Goal: Task Accomplishment & Management: Use online tool/utility

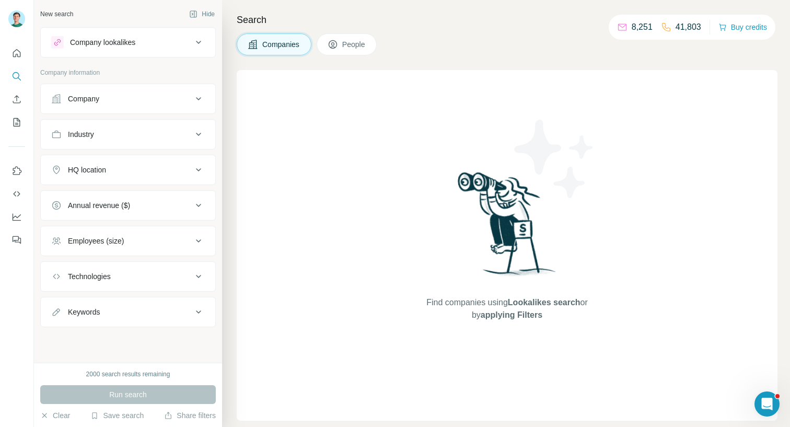
click at [164, 393] on div "Run search" at bounding box center [128, 394] width 176 height 19
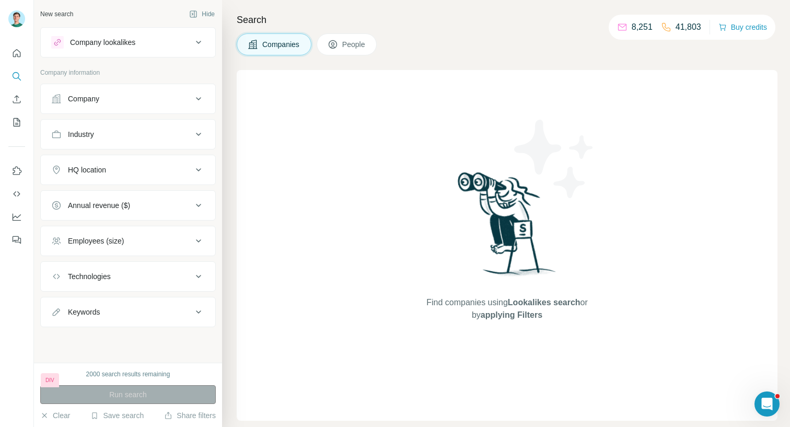
click at [151, 394] on div "Run search" at bounding box center [128, 394] width 176 height 19
click at [121, 88] on button "Company" at bounding box center [128, 98] width 175 height 25
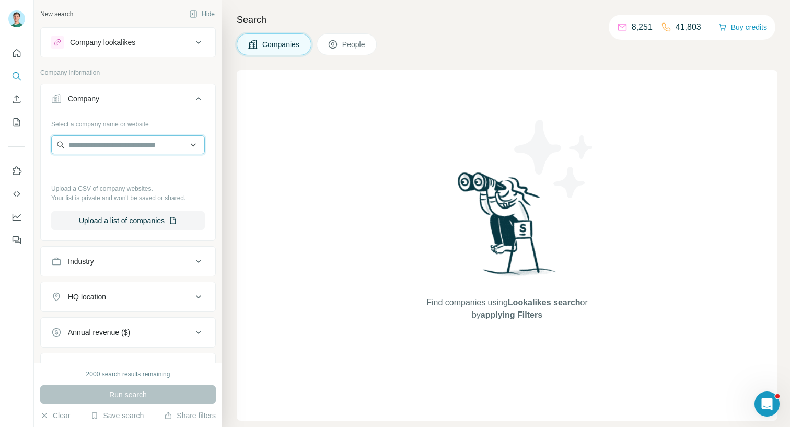
click at [113, 142] on input "text" at bounding box center [128, 144] width 154 height 19
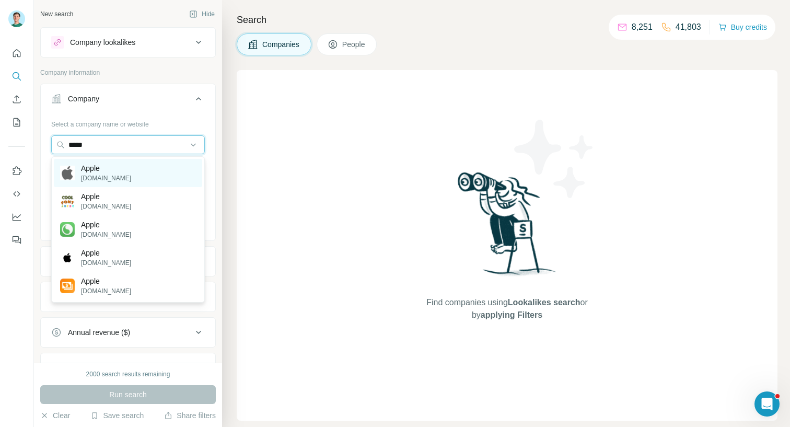
type input "*****"
click at [114, 165] on div "Apple apple.com" at bounding box center [128, 173] width 148 height 28
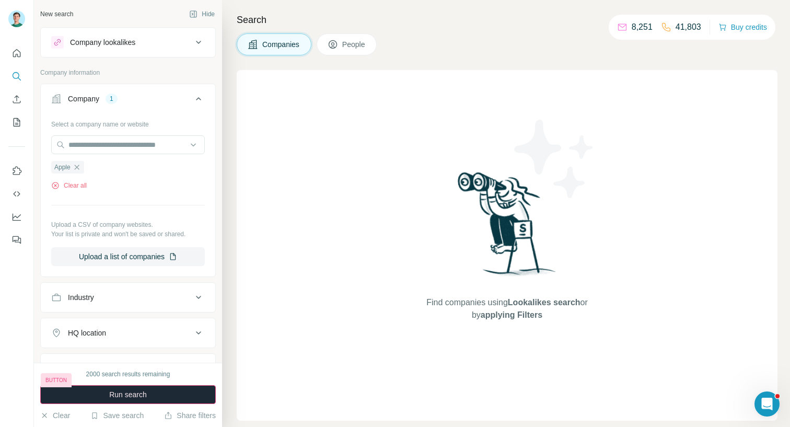
click at [155, 395] on button "Run search" at bounding box center [128, 394] width 176 height 19
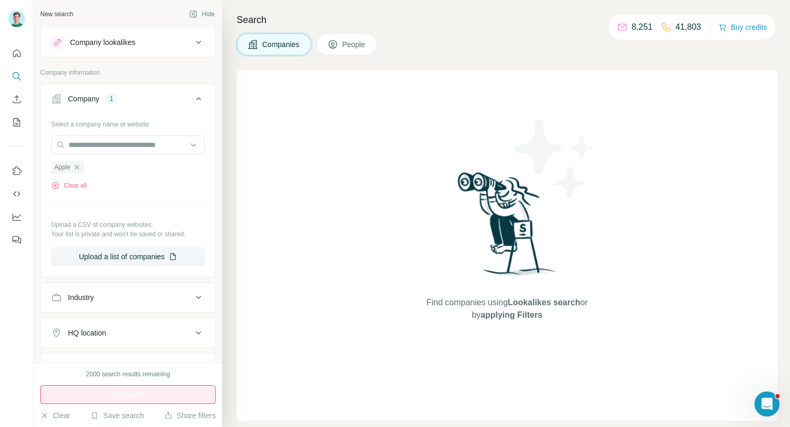
type input "**********"
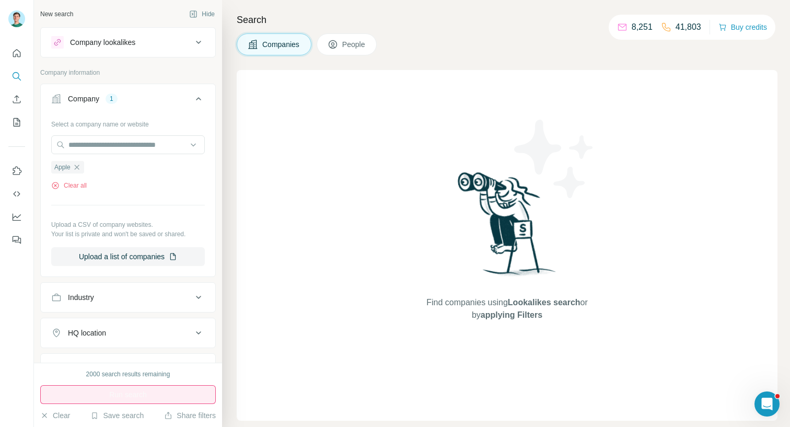
drag, startPoint x: 734, startPoint y: 309, endPoint x: 774, endPoint y: 309, distance: 40.2
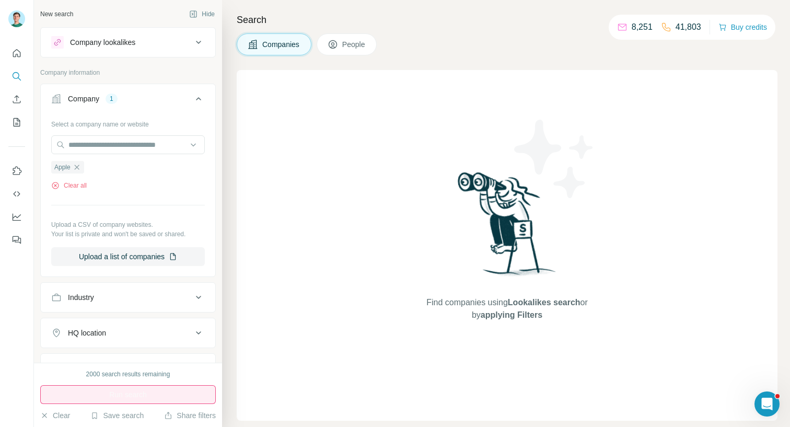
scroll to position [133, 0]
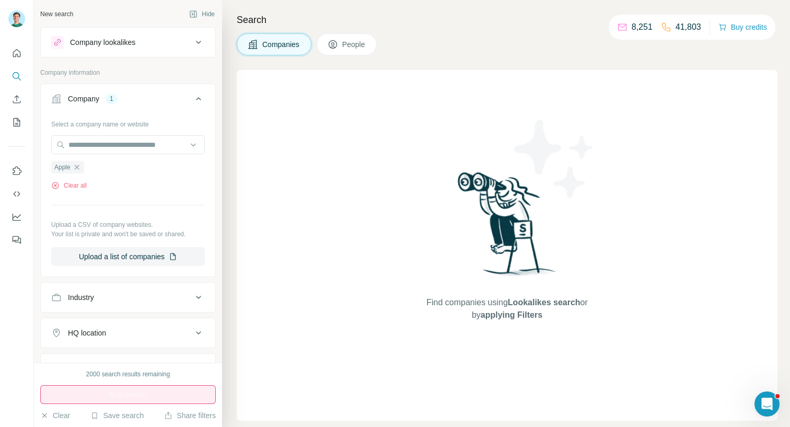
drag, startPoint x: 728, startPoint y: 204, endPoint x: 672, endPoint y: 207, distance: 55.5
drag, startPoint x: 685, startPoint y: 205, endPoint x: 703, endPoint y: 203, distance: 18.0
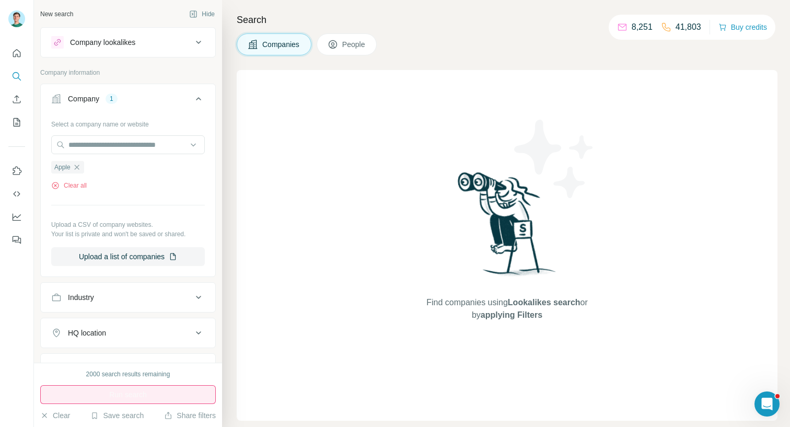
type textarea "**********"
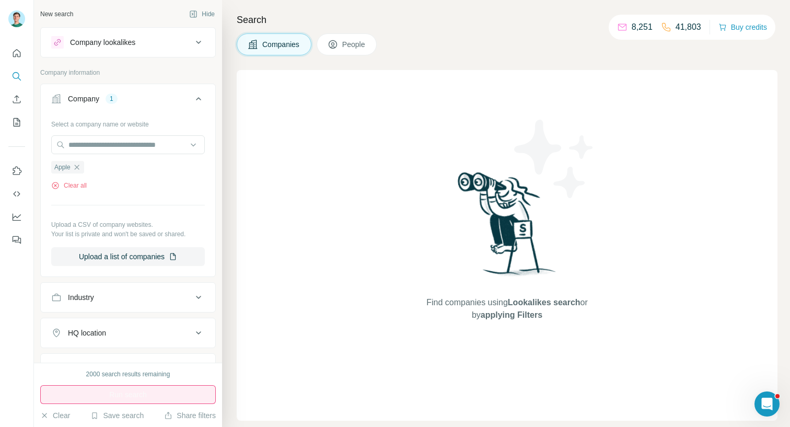
scroll to position [224, 0]
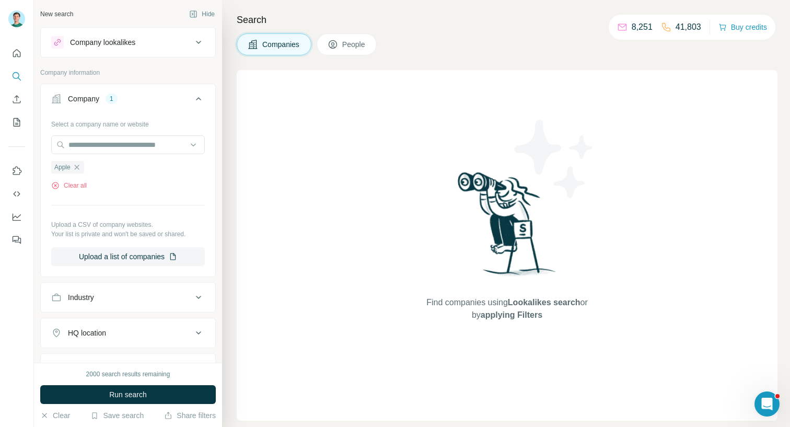
click at [198, 97] on icon at bounding box center [198, 99] width 13 height 13
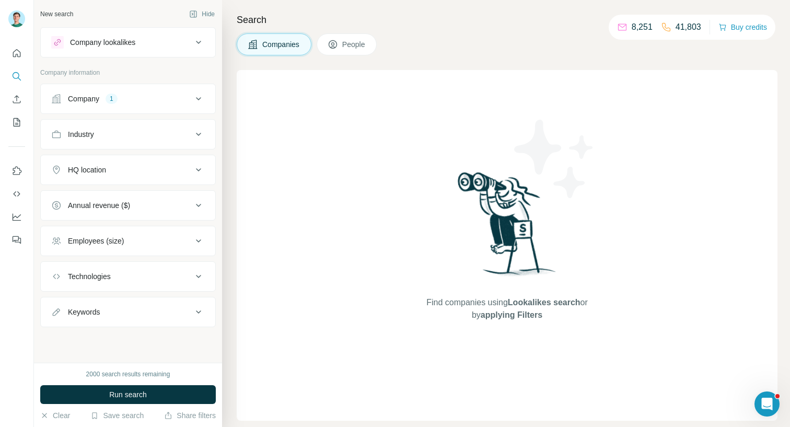
click at [198, 97] on icon at bounding box center [198, 99] width 13 height 13
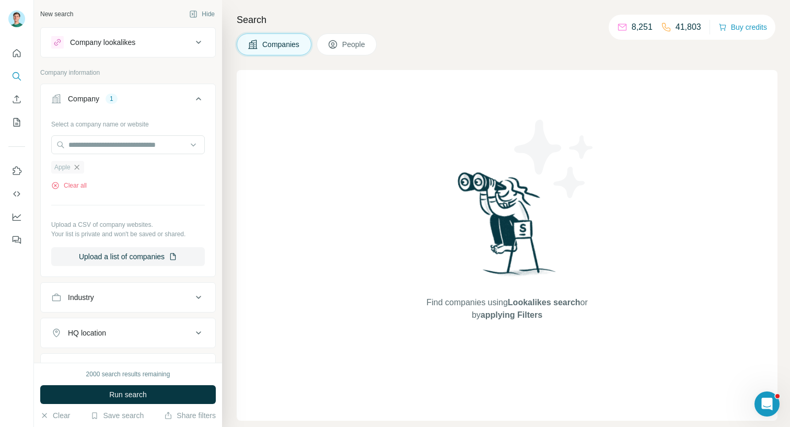
click at [79, 166] on icon "button" at bounding box center [76, 167] width 5 height 5
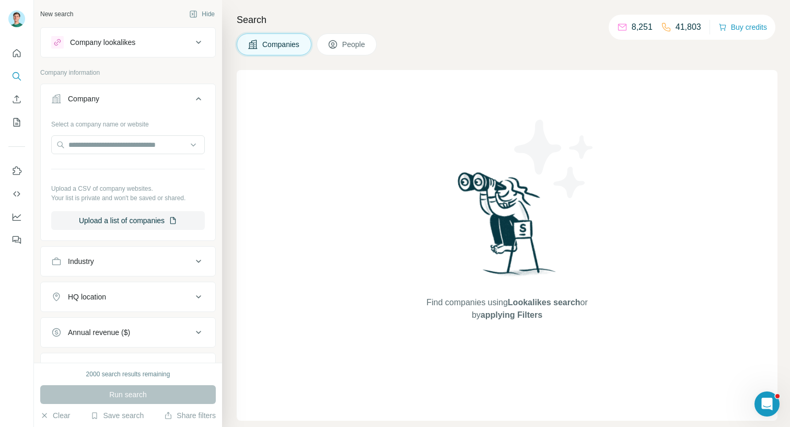
click at [201, 101] on icon at bounding box center [198, 99] width 13 height 13
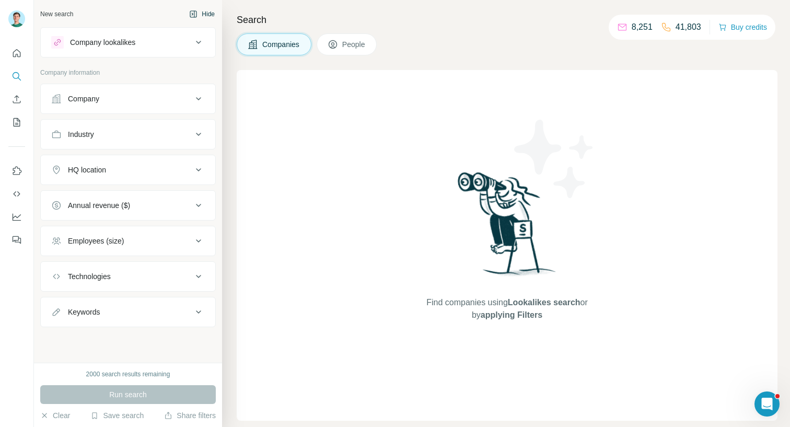
click at [203, 18] on button "Hide" at bounding box center [202, 14] width 40 height 16
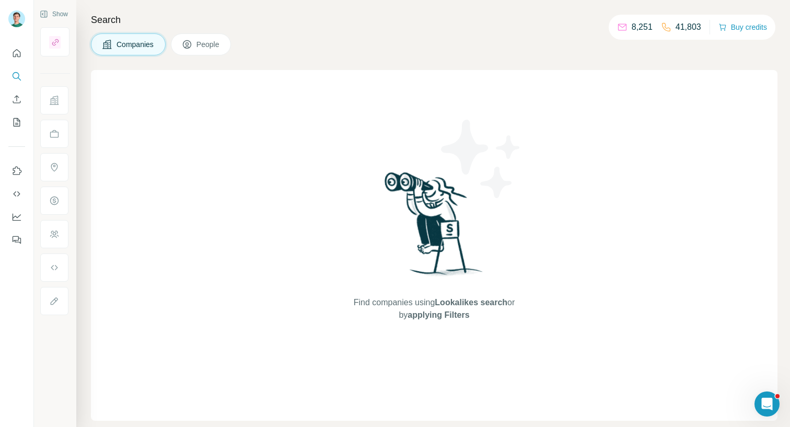
type input "**********"
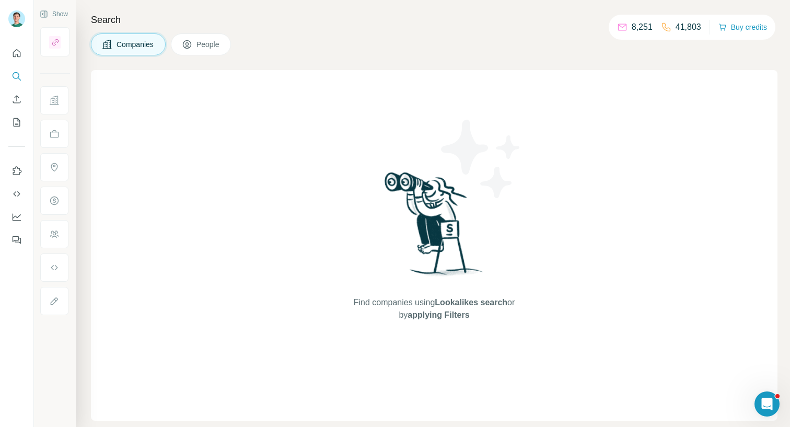
drag, startPoint x: 426, startPoint y: 387, endPoint x: 393, endPoint y: 374, distance: 35.4
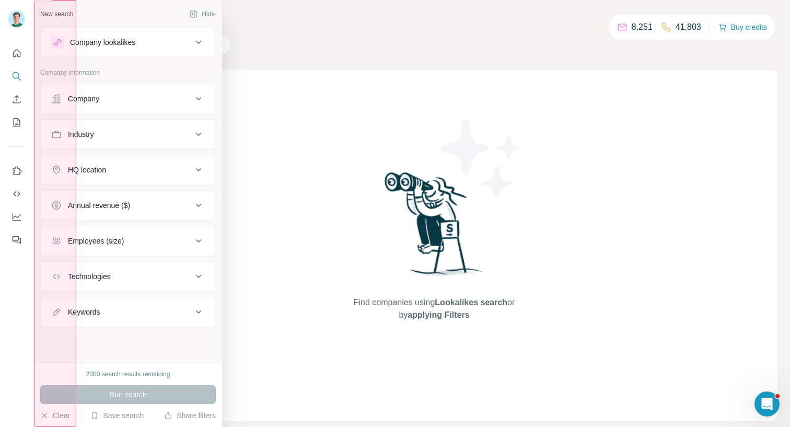
click at [34, 271] on div "New search Hide Company lookalikes Company information Company Industry HQ loca…" at bounding box center [128, 181] width 188 height 363
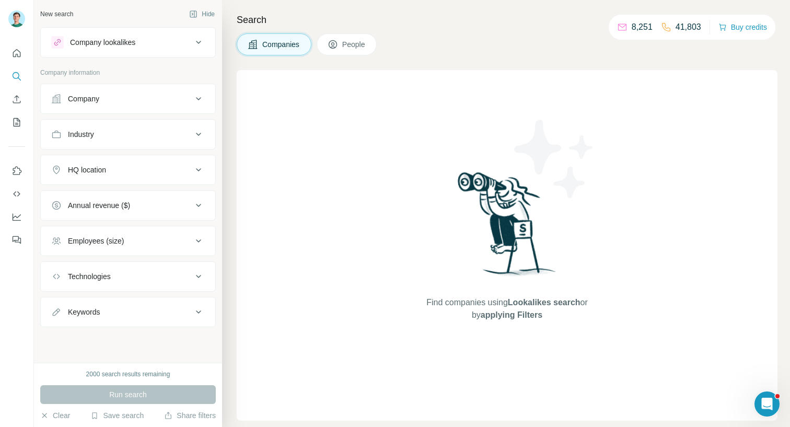
drag, startPoint x: 264, startPoint y: 621, endPoint x: 248, endPoint y: 606, distance: 22.6
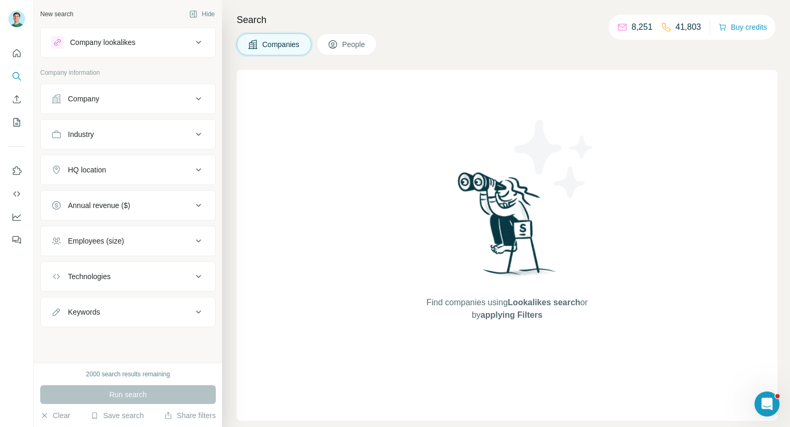
drag, startPoint x: 386, startPoint y: 583, endPoint x: 263, endPoint y: 591, distance: 123.1
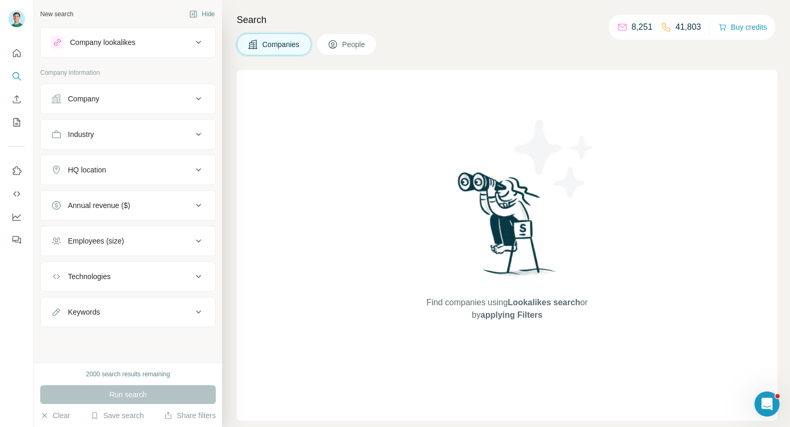
type input "**"
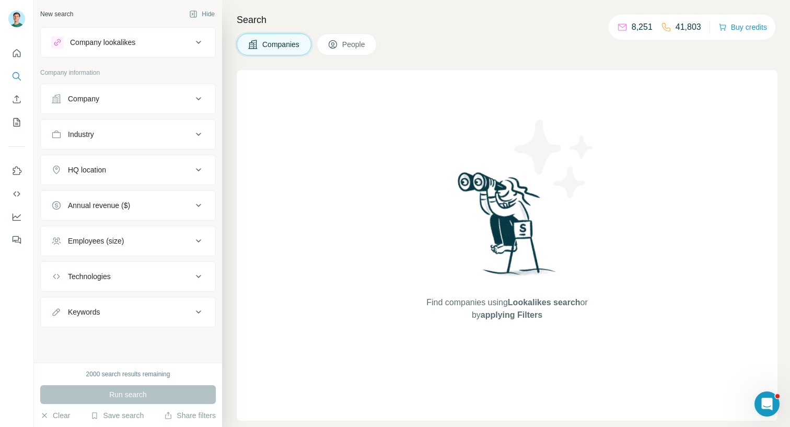
paste div
drag, startPoint x: 338, startPoint y: 600, endPoint x: 290, endPoint y: 600, distance: 48.1
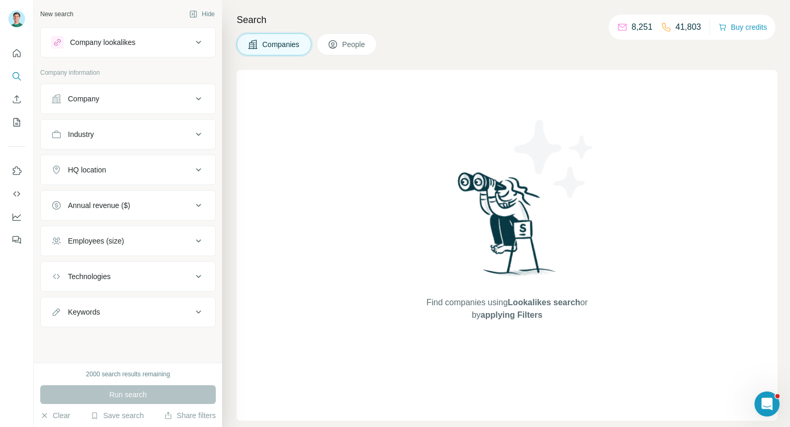
click at [19, 82] on button "Search" at bounding box center [16, 76] width 17 height 19
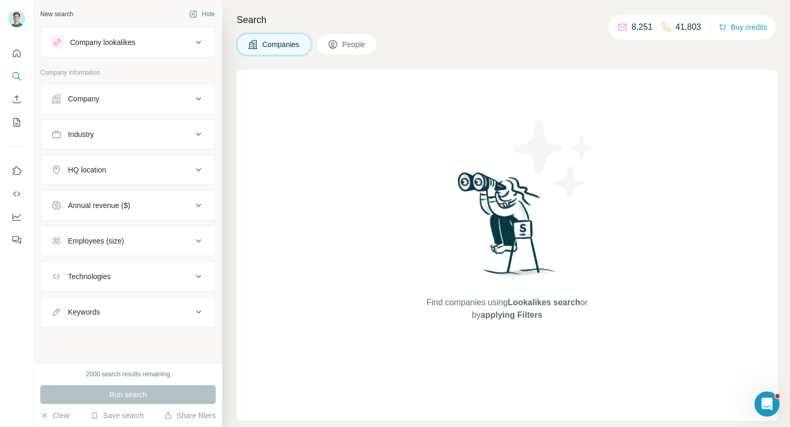
click at [0, 0] on div "Click" at bounding box center [0, 0] width 0 height 0
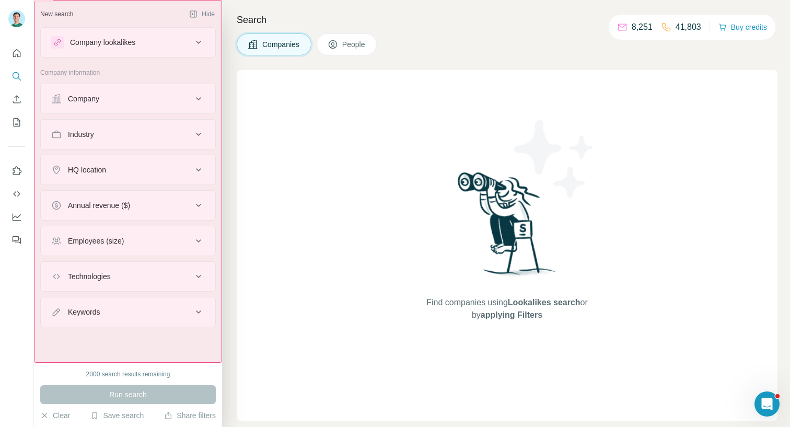
click at [76, 6] on div "New search Hide Company lookalikes Company information Company Industry HQ loca…" at bounding box center [128, 181] width 188 height 363
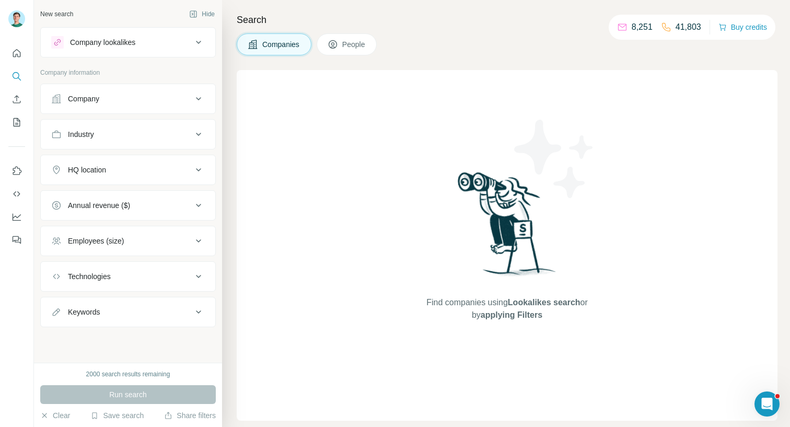
click at [0, 0] on div "Click" at bounding box center [0, 0] width 0 height 0
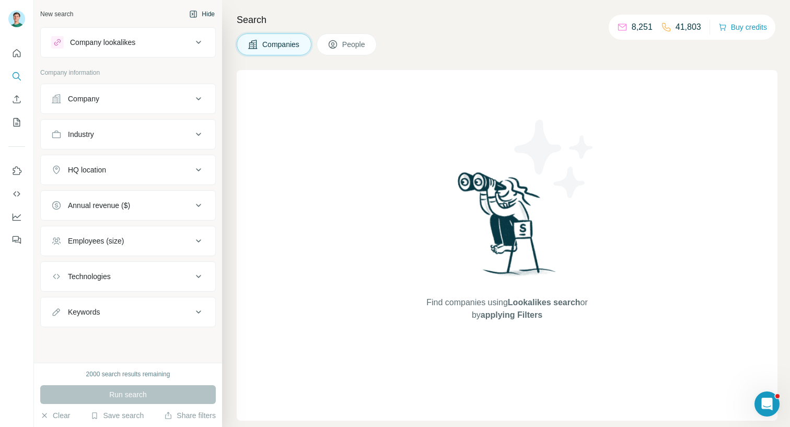
click at [201, 11] on button "Hide" at bounding box center [202, 14] width 40 height 16
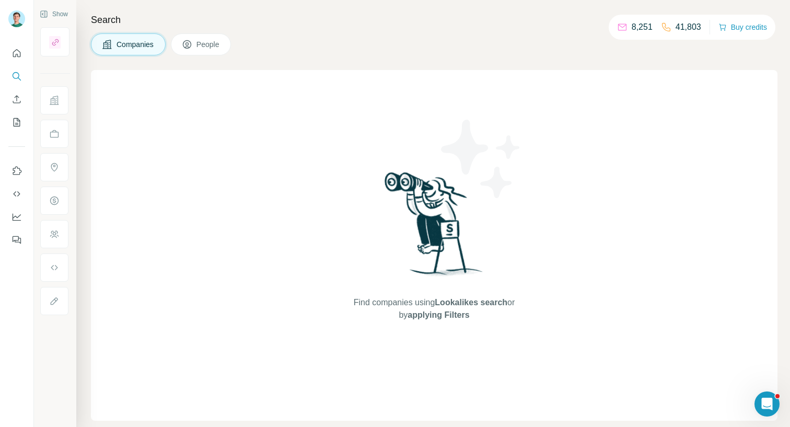
click at [0, 0] on div "Add" at bounding box center [0, 0] width 0 height 0
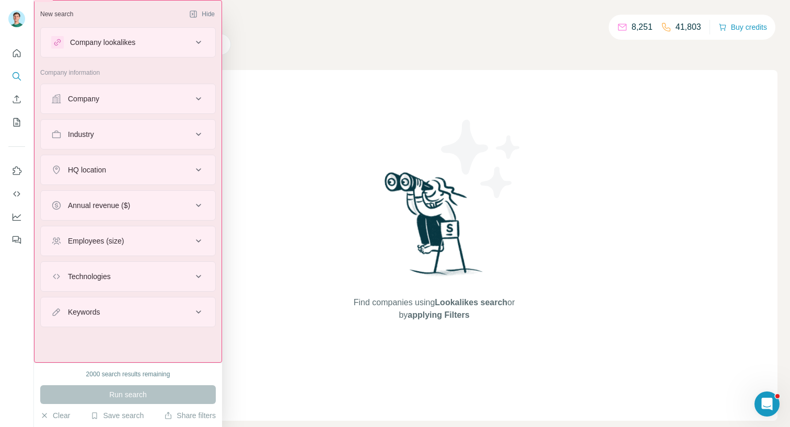
click at [121, 25] on div "New search Hide Company lookalikes Company information Company Industry HQ loca…" at bounding box center [128, 181] width 188 height 363
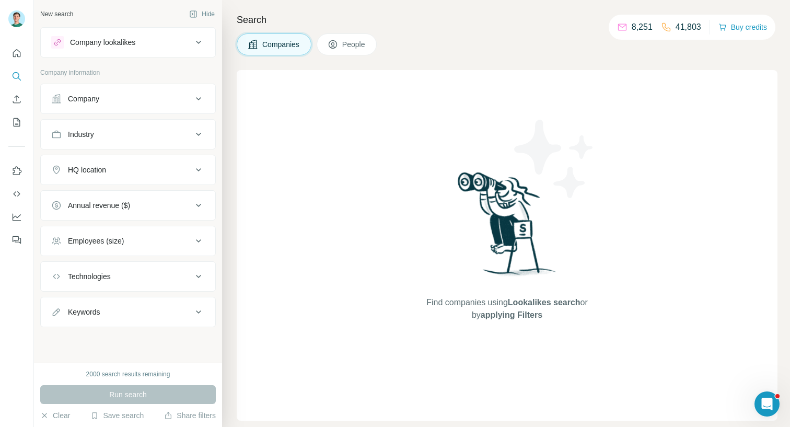
drag, startPoint x: 293, startPoint y: 593, endPoint x: 222, endPoint y: 550, distance: 83.3
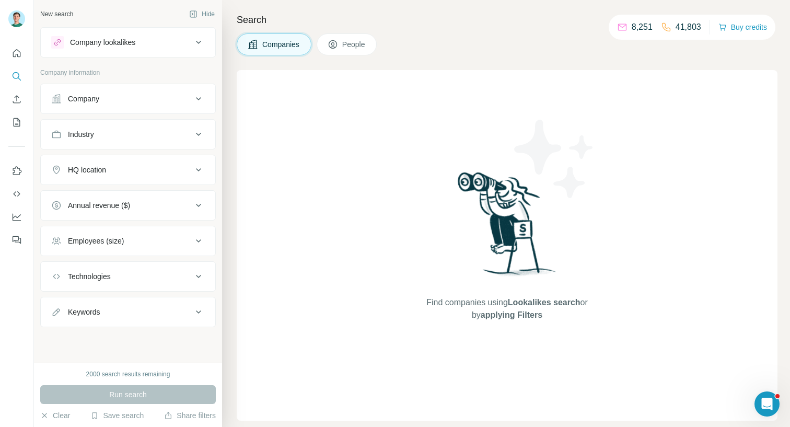
click at [0, 0] on span "Used to focus the attention of the user on a certain element to drive action su…" at bounding box center [0, 0] width 0 height 0
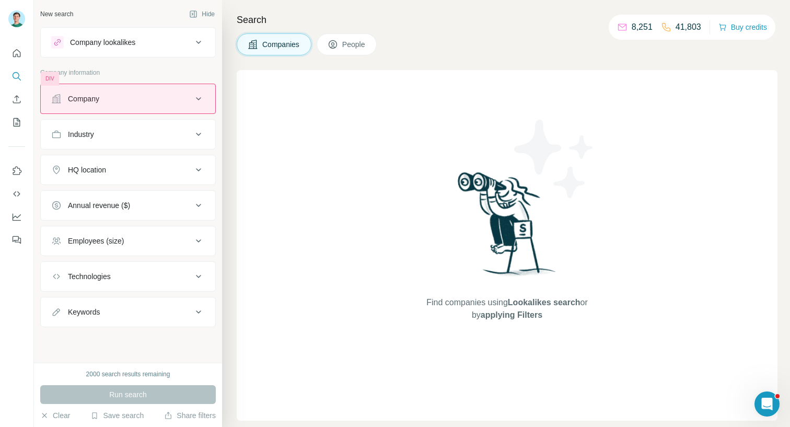
click at [197, 112] on div "Company" at bounding box center [128, 99] width 176 height 30
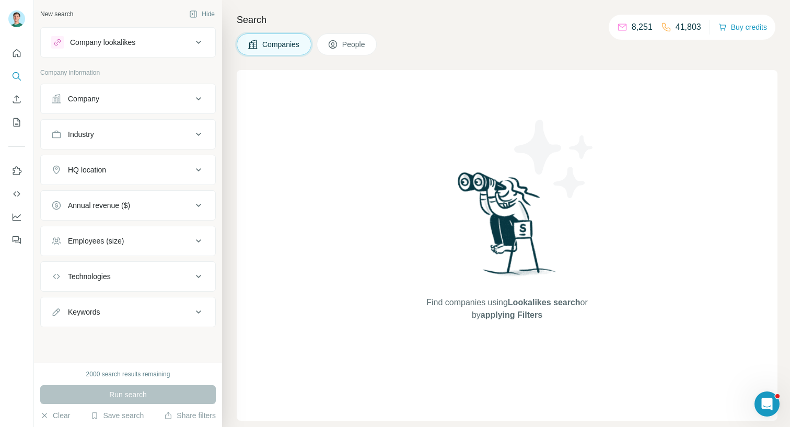
type input "**"
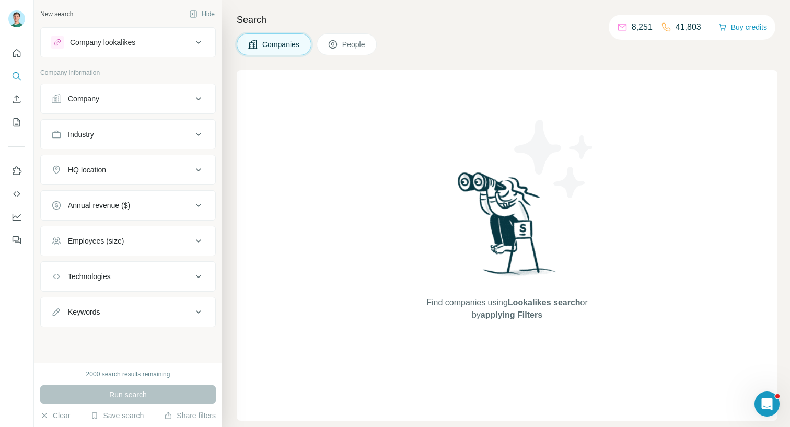
drag, startPoint x: 318, startPoint y: 515, endPoint x: 236, endPoint y: 518, distance: 82.1
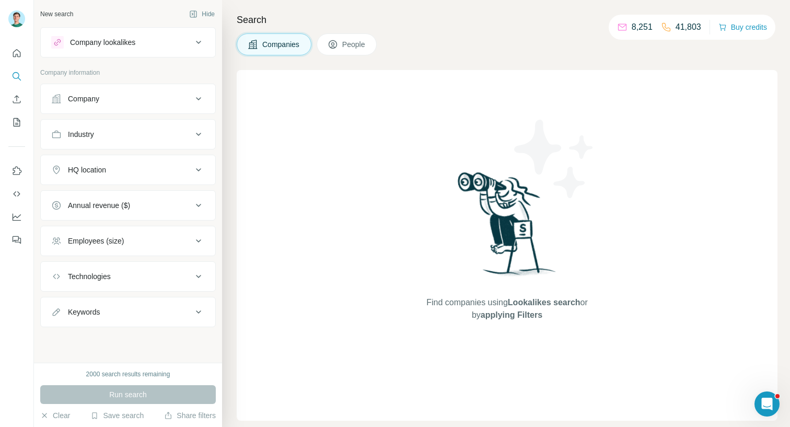
click at [194, 391] on div "Run search" at bounding box center [128, 394] width 176 height 19
click at [0, 0] on div "Action" at bounding box center [0, 0] width 0 height 0
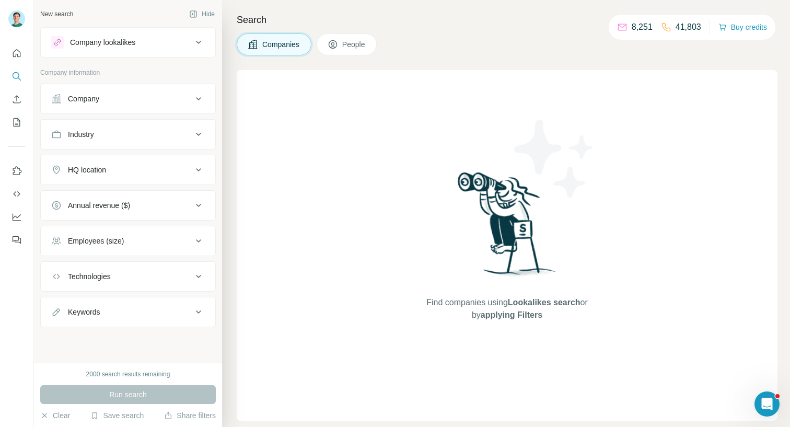
click at [0, 0] on div "Action" at bounding box center [0, 0] width 0 height 0
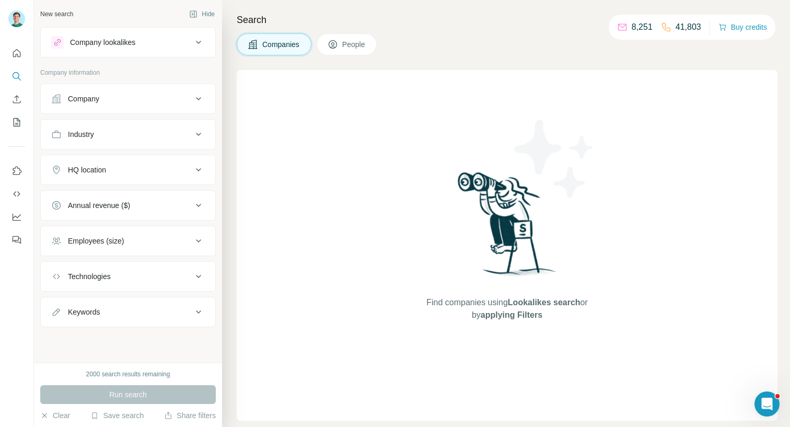
type input "**"
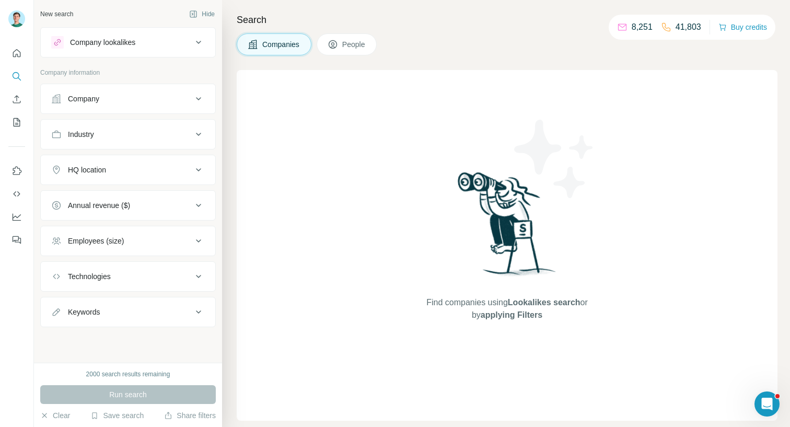
click at [0, 0] on span "Preview" at bounding box center [0, 0] width 0 height 0
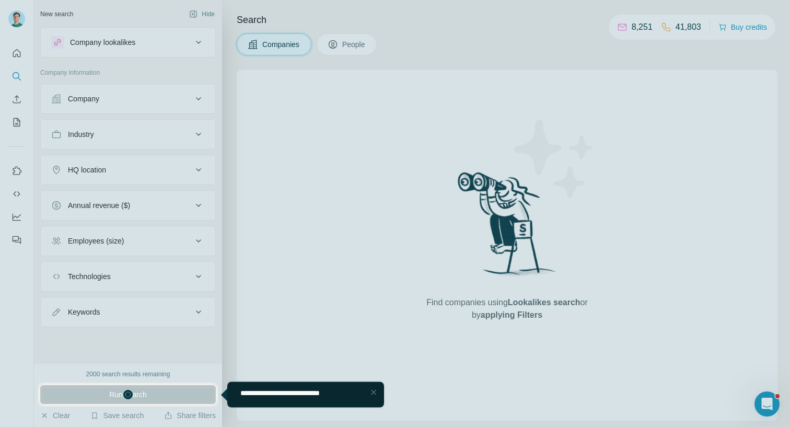
click at [0, 0] on div "Close" at bounding box center [0, 0] width 0 height 0
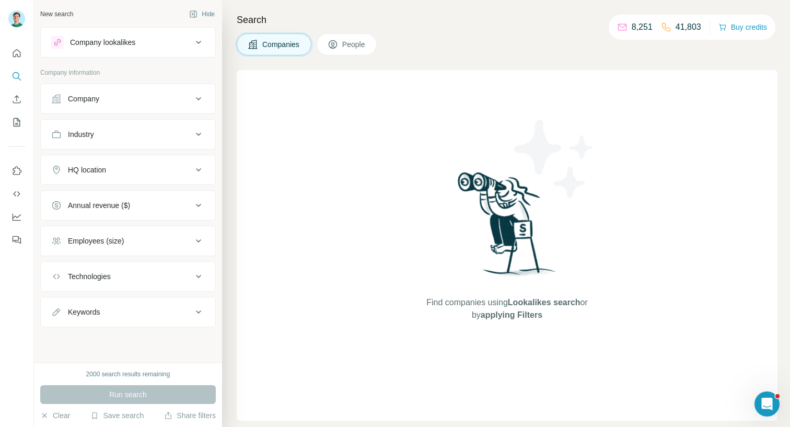
click at [289, 38] on button "Companies" at bounding box center [274, 44] width 75 height 22
click at [14, 52] on icon "Quick start" at bounding box center [17, 53] width 8 height 8
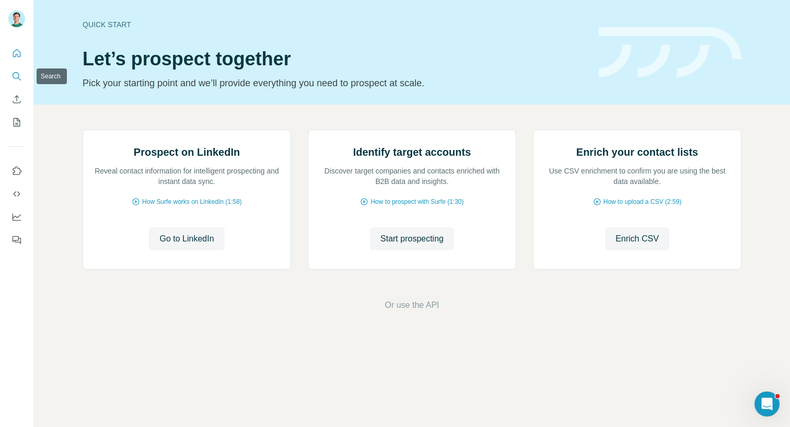
click at [20, 79] on icon "Search" at bounding box center [16, 76] width 10 height 10
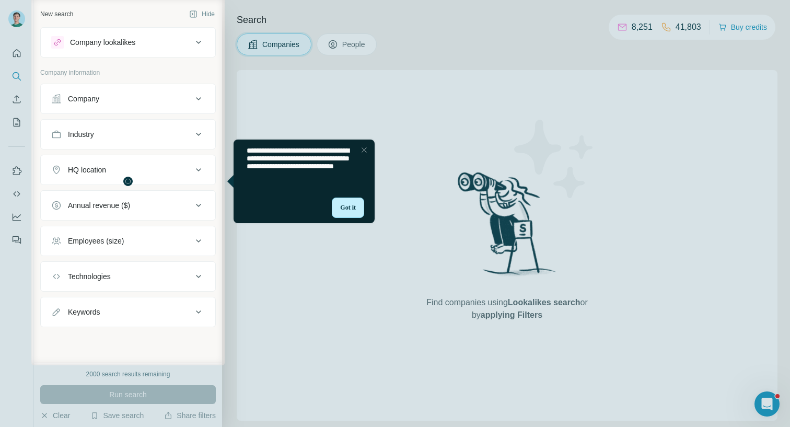
click at [340, 205] on div "Got it" at bounding box center [348, 208] width 32 height 20
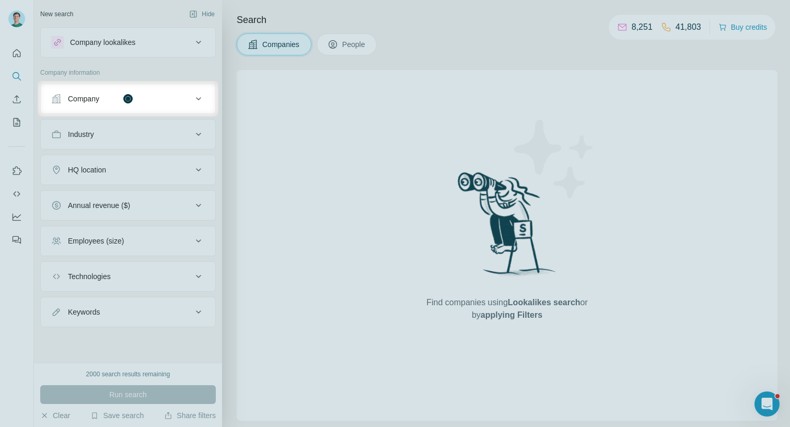
click at [184, 102] on div "Company" at bounding box center [121, 99] width 141 height 10
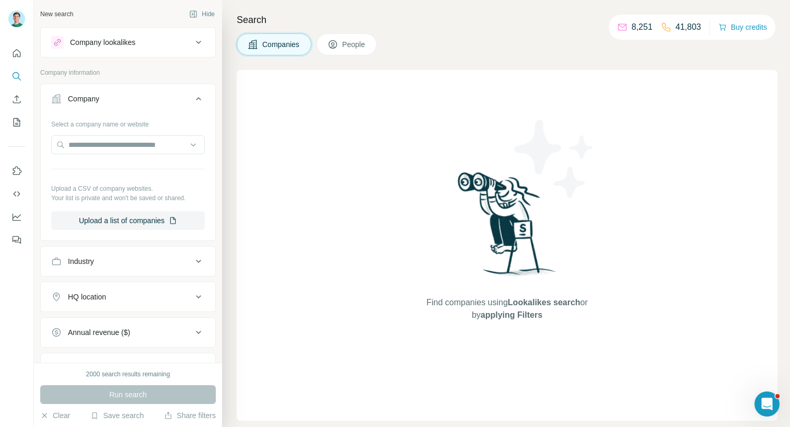
click at [139, 141] on div at bounding box center [395, 191] width 790 height 383
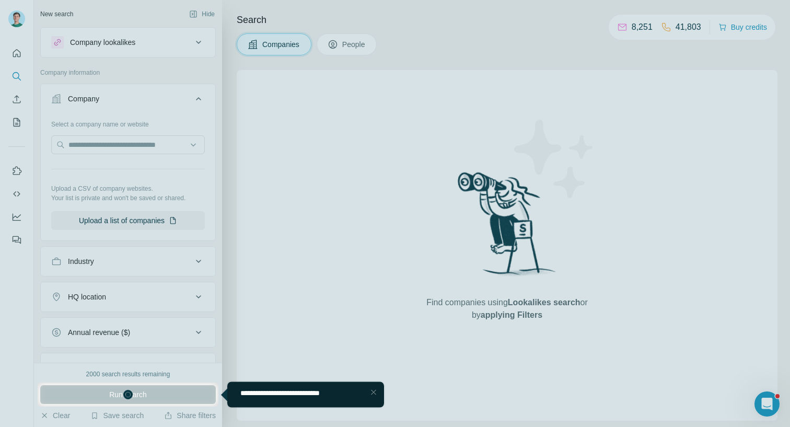
click at [110, 134] on div at bounding box center [395, 191] width 790 height 383
click at [110, 146] on div at bounding box center [395, 191] width 790 height 383
click at [101, 155] on div at bounding box center [395, 191] width 790 height 383
click at [95, 145] on div at bounding box center [395, 191] width 790 height 383
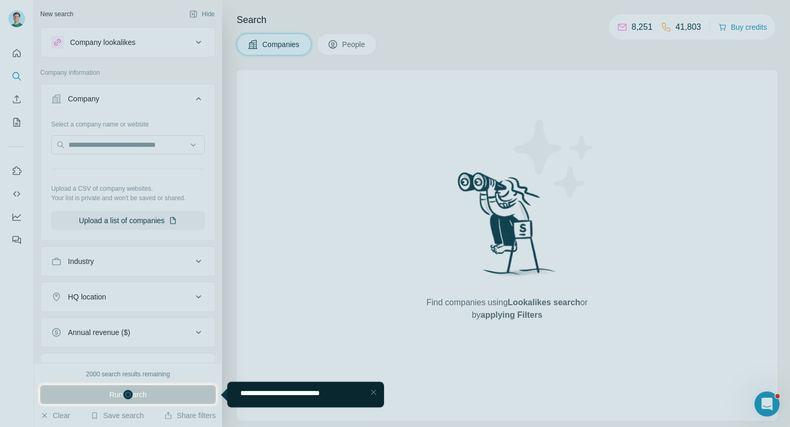
click at [95, 145] on div at bounding box center [395, 191] width 790 height 383
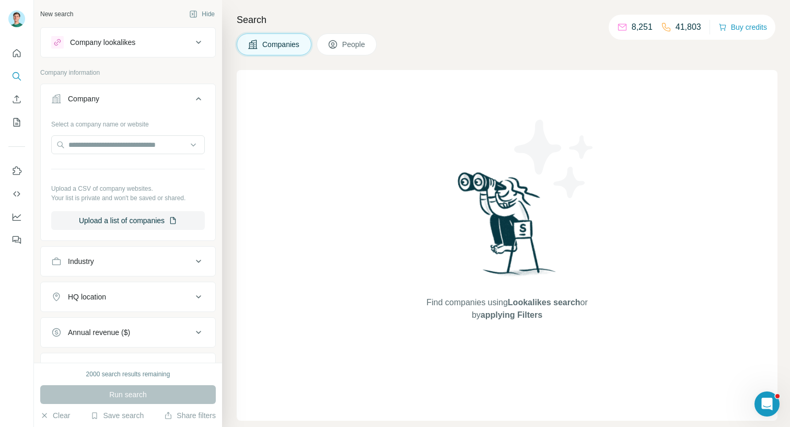
click at [153, 147] on input "text" at bounding box center [128, 144] width 154 height 19
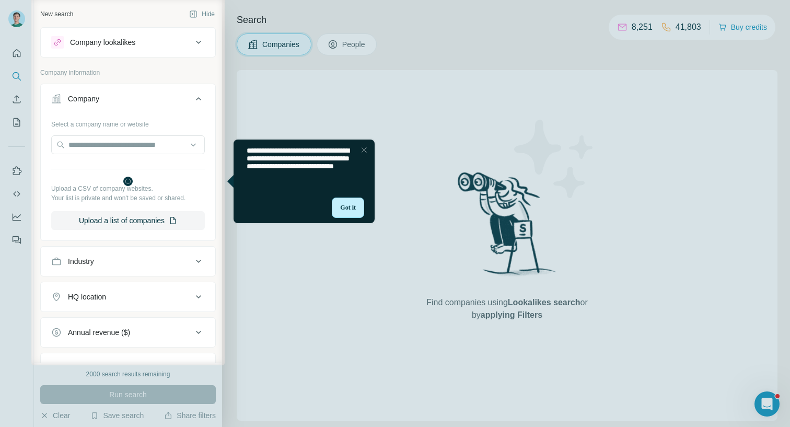
click at [353, 206] on div "Got it" at bounding box center [348, 208] width 32 height 20
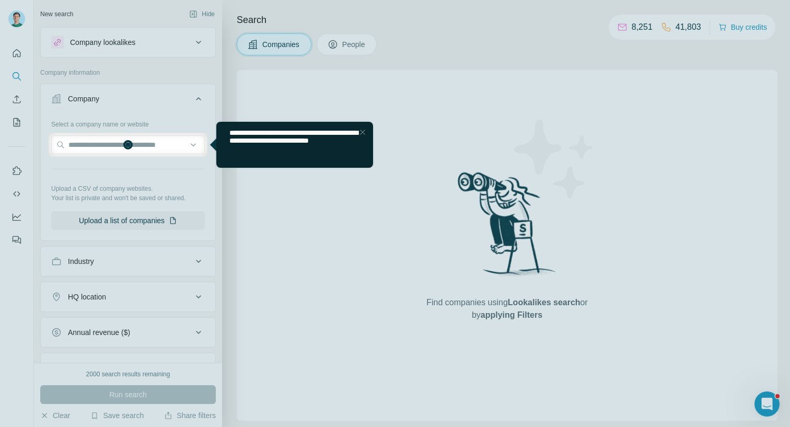
click at [197, 106] on div at bounding box center [395, 66] width 790 height 133
click at [198, 89] on div at bounding box center [395, 66] width 790 height 133
click at [362, 133] on div at bounding box center [362, 132] width 13 height 13
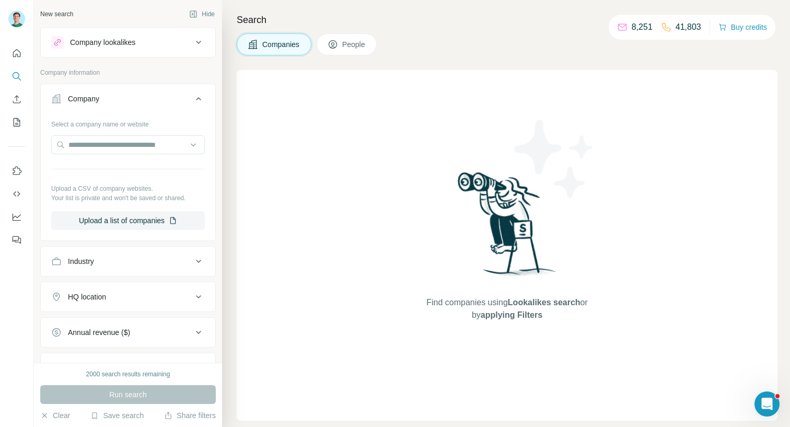
click at [200, 98] on icon at bounding box center [198, 99] width 13 height 13
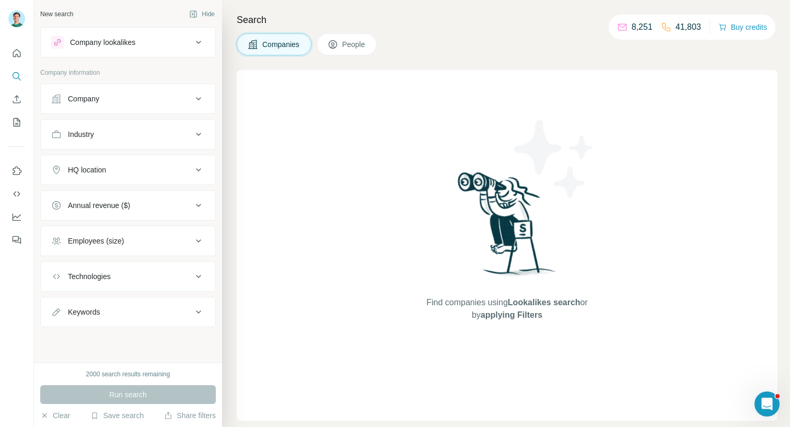
click at [287, 30] on div "Search Companies People Find companies using Lookalikes search or by applying F…" at bounding box center [506, 213] width 568 height 427
click at [201, 14] on button "Hide" at bounding box center [202, 14] width 40 height 16
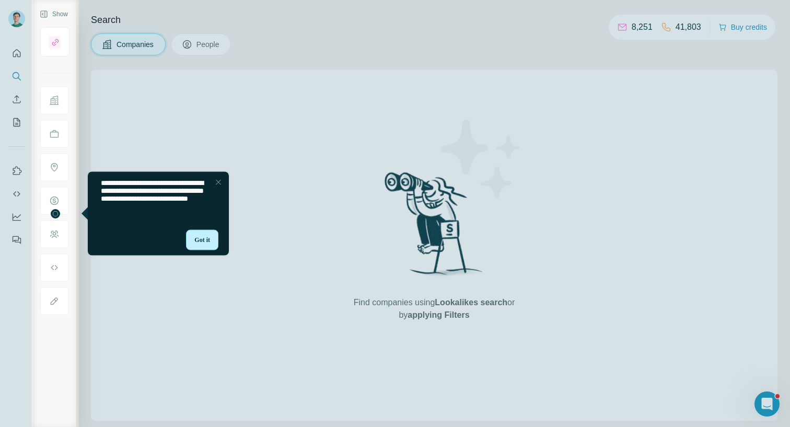
click at [205, 243] on div "Got it" at bounding box center [202, 239] width 32 height 20
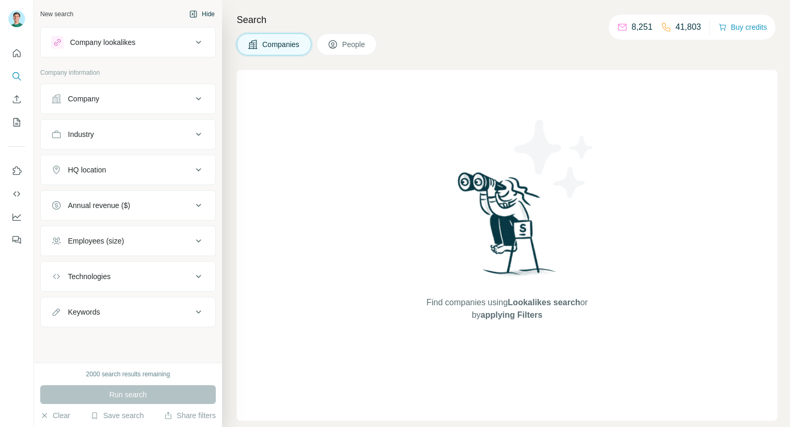
click at [209, 8] on button "Hide" at bounding box center [202, 14] width 40 height 16
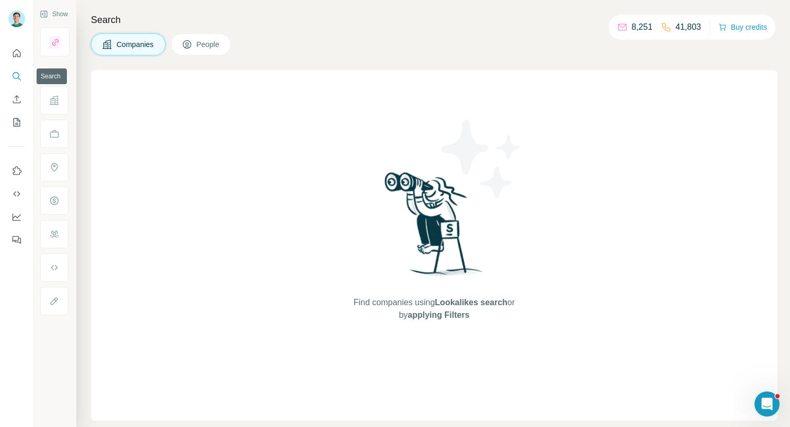
click at [17, 77] on icon "Search" at bounding box center [16, 75] width 7 height 7
click at [7, 75] on div at bounding box center [16, 144] width 33 height 212
click at [18, 75] on icon "Search" at bounding box center [16, 76] width 10 height 10
click at [14, 74] on icon "Search" at bounding box center [16, 76] width 10 height 10
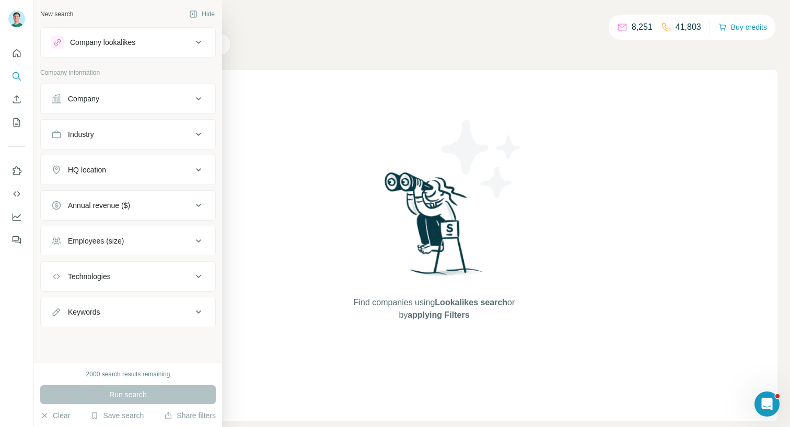
click at [133, 95] on div "Company" at bounding box center [121, 99] width 141 height 10
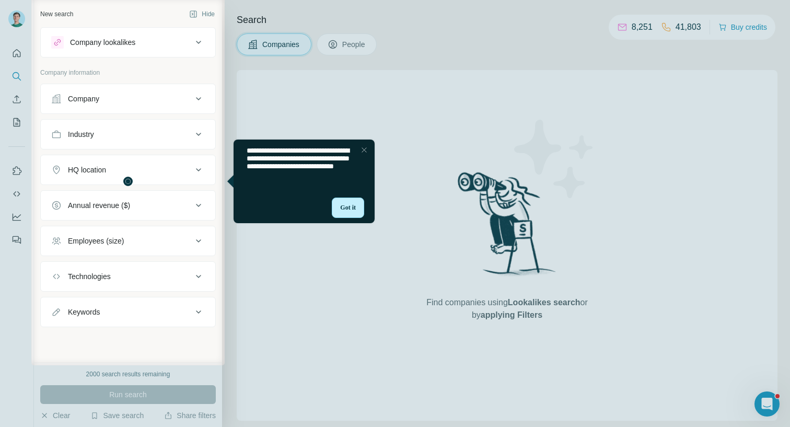
click at [345, 206] on div "Got it" at bounding box center [348, 208] width 32 height 20
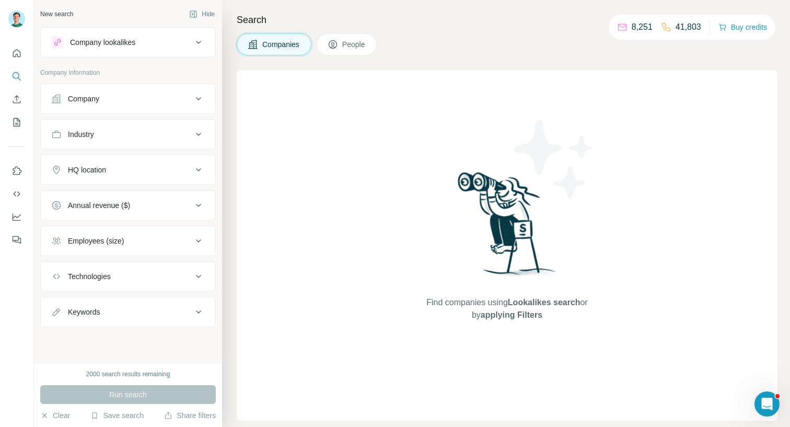
click at [197, 101] on icon at bounding box center [198, 99] width 13 height 13
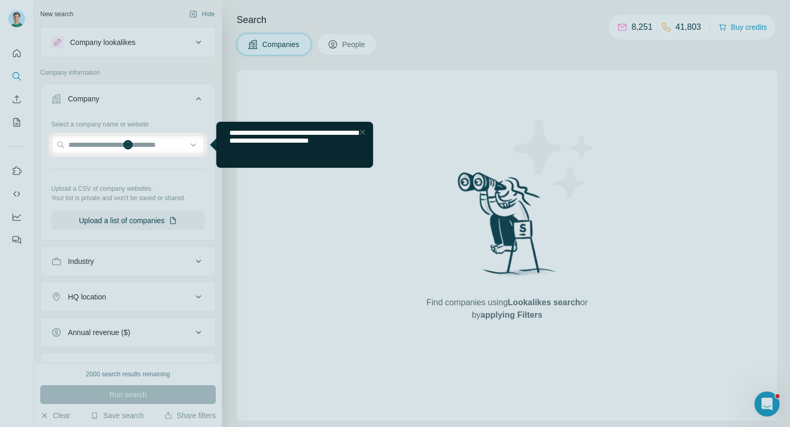
click at [243, 144] on span "**********" at bounding box center [293, 136] width 129 height 15
click at [72, 96] on div at bounding box center [395, 66] width 790 height 133
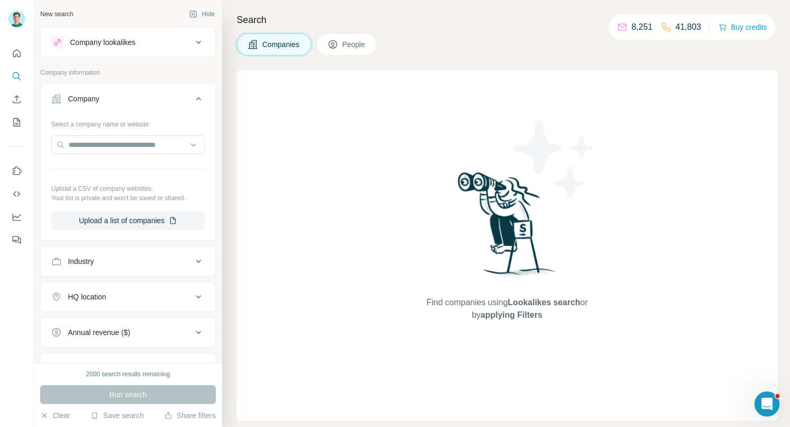
scroll to position [4, 0]
drag, startPoint x: 16, startPoint y: 420, endPoint x: 140, endPoint y: 348, distance: 142.9
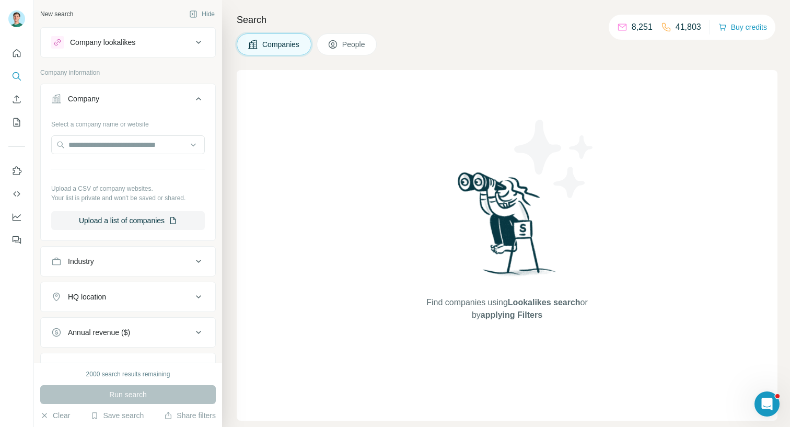
paste textarea "**********"
type textarea "**********"
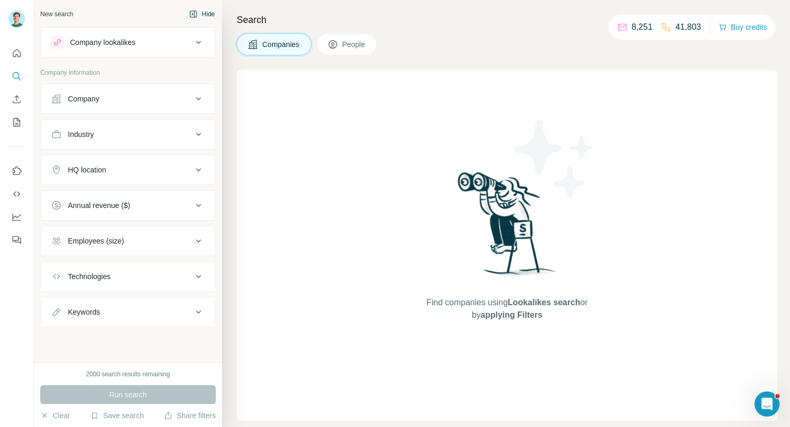
click at [201, 19] on button "Hide" at bounding box center [202, 14] width 40 height 16
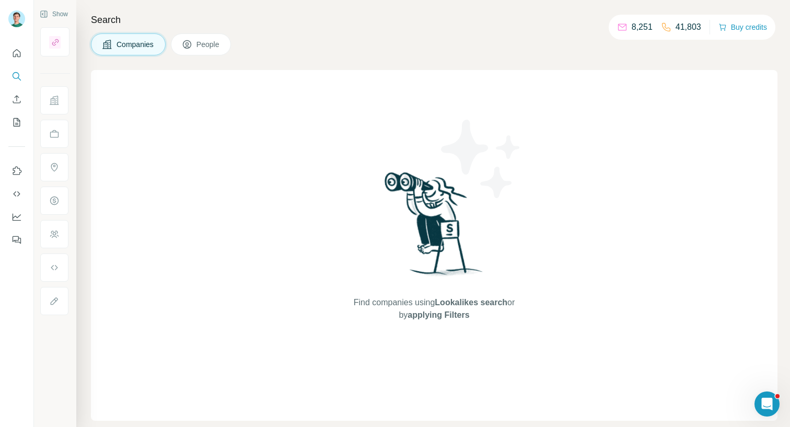
click at [206, 49] on span "People" at bounding box center [209, 44] width 24 height 10
click at [141, 47] on span "Companies" at bounding box center [136, 44] width 38 height 10
click at [221, 40] on span "People" at bounding box center [209, 44] width 24 height 10
click at [166, 45] on button "Companies" at bounding box center [128, 44] width 75 height 22
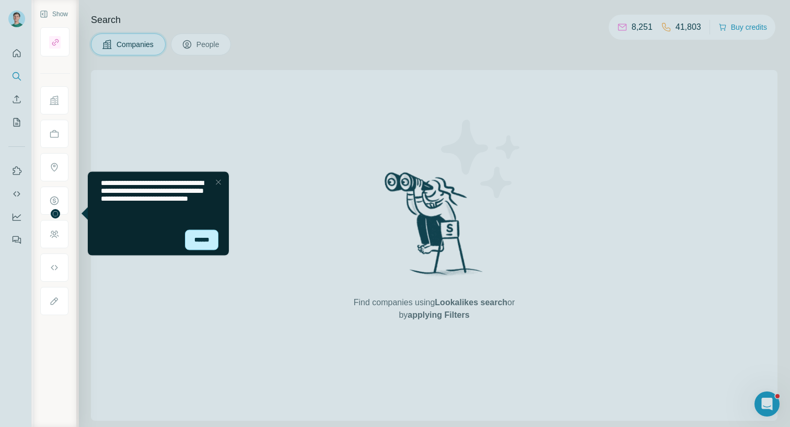
click at [214, 239] on div "******" at bounding box center [201, 239] width 33 height 20
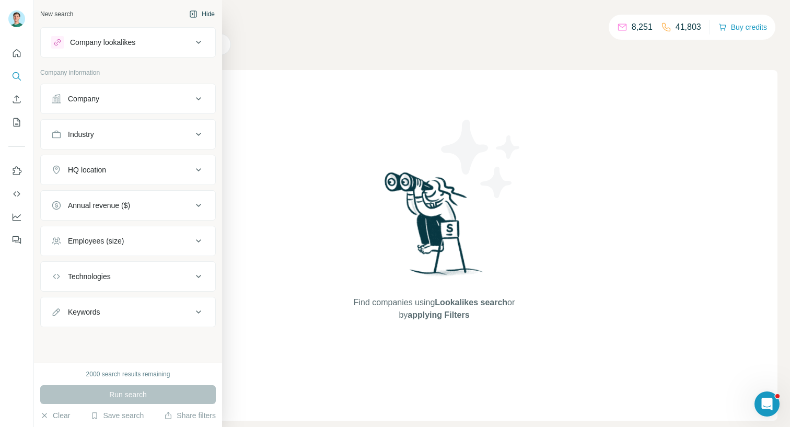
click at [55, 17] on div "New search" at bounding box center [56, 13] width 33 height 9
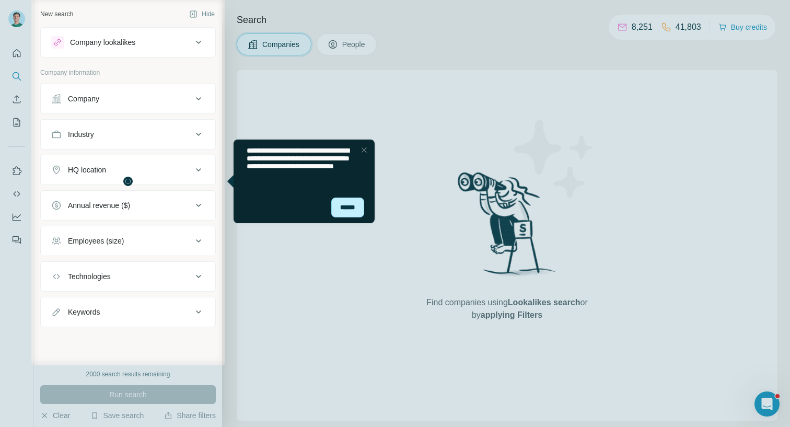
click at [341, 202] on div "******" at bounding box center [347, 208] width 33 height 20
